Goal: Information Seeking & Learning: Learn about a topic

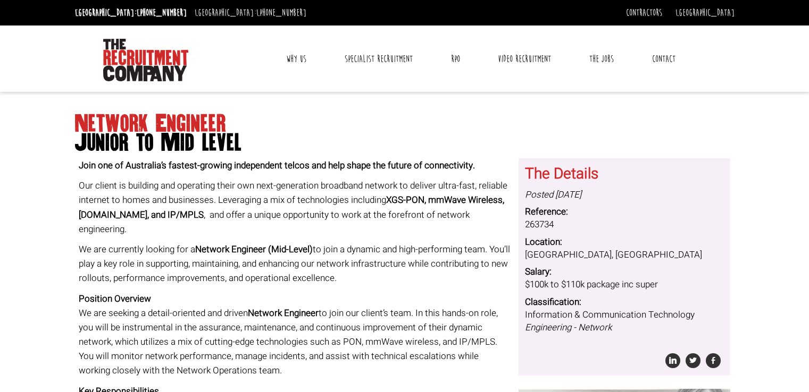
scroll to position [620, 0]
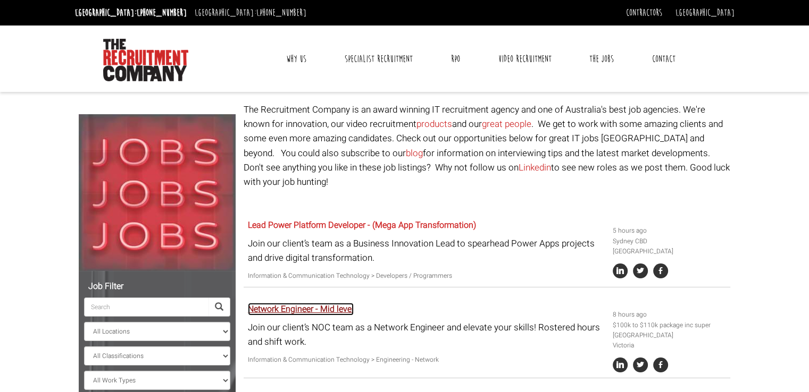
click at [287, 303] on link "Network Engineer - Mid level" at bounding box center [301, 309] width 106 height 13
